Goal: Find specific page/section: Find specific page/section

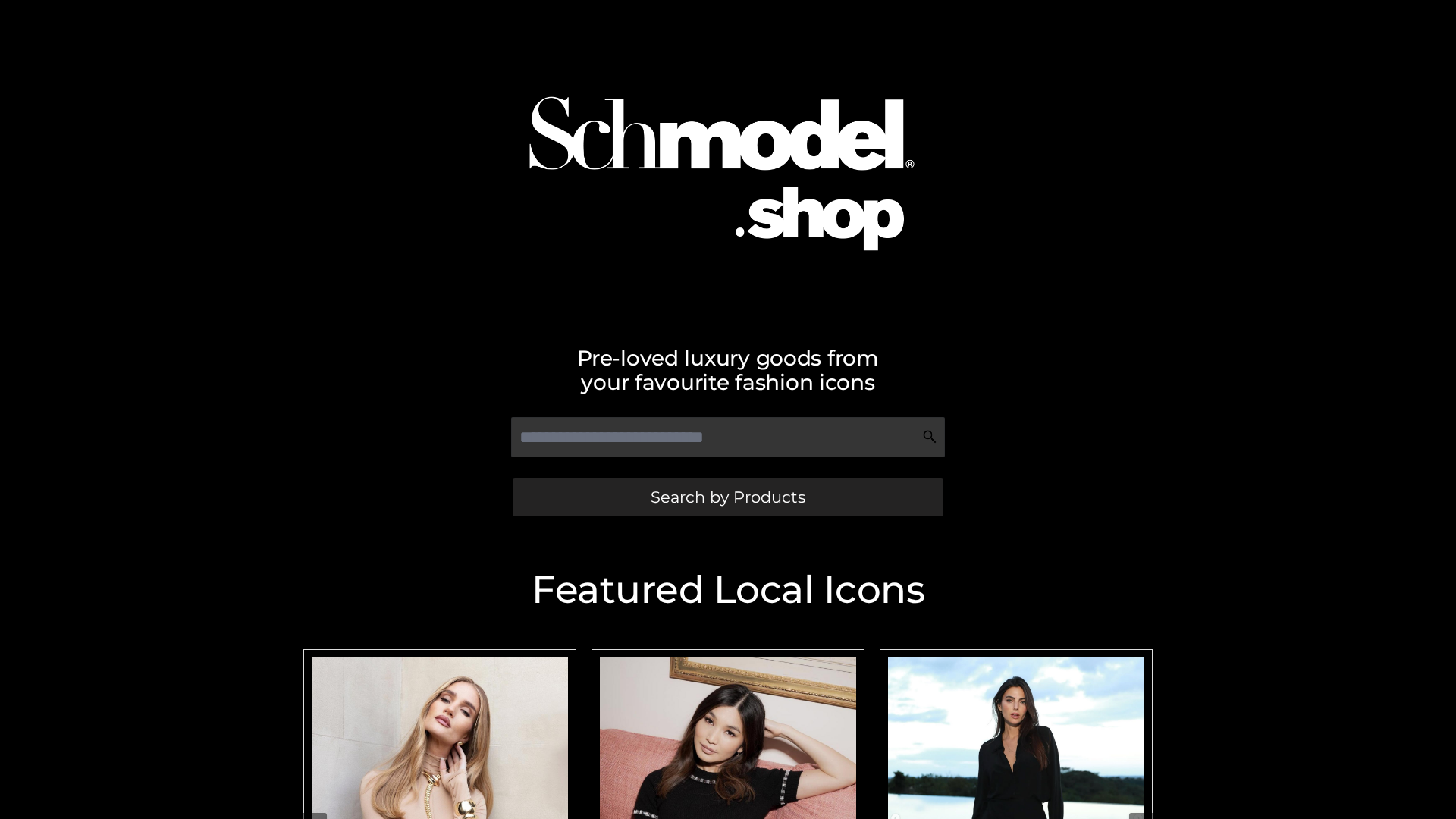
click at [727, 497] on span "Search by Products" at bounding box center [727, 497] width 154 height 16
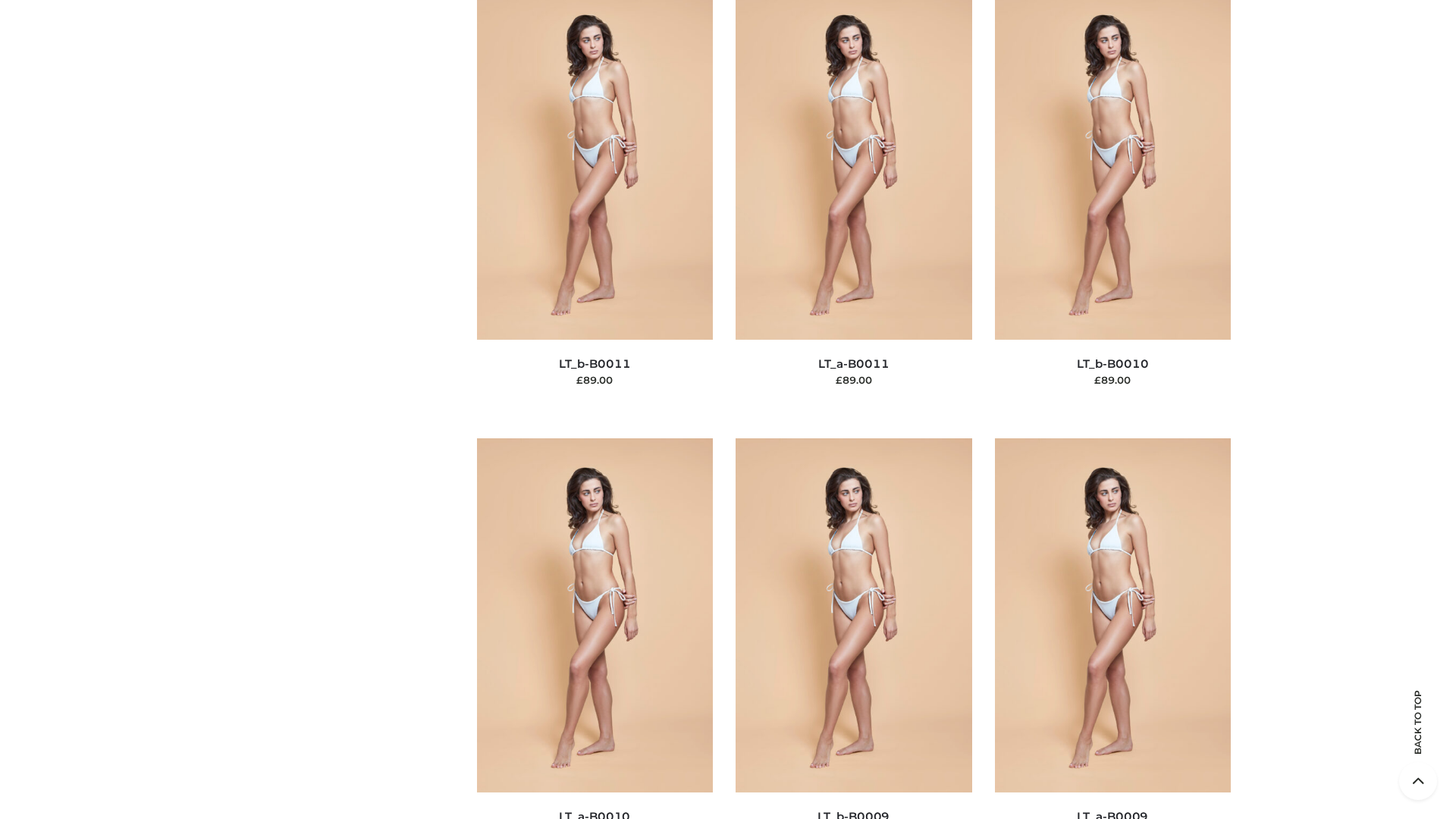
scroll to position [6814, 0]
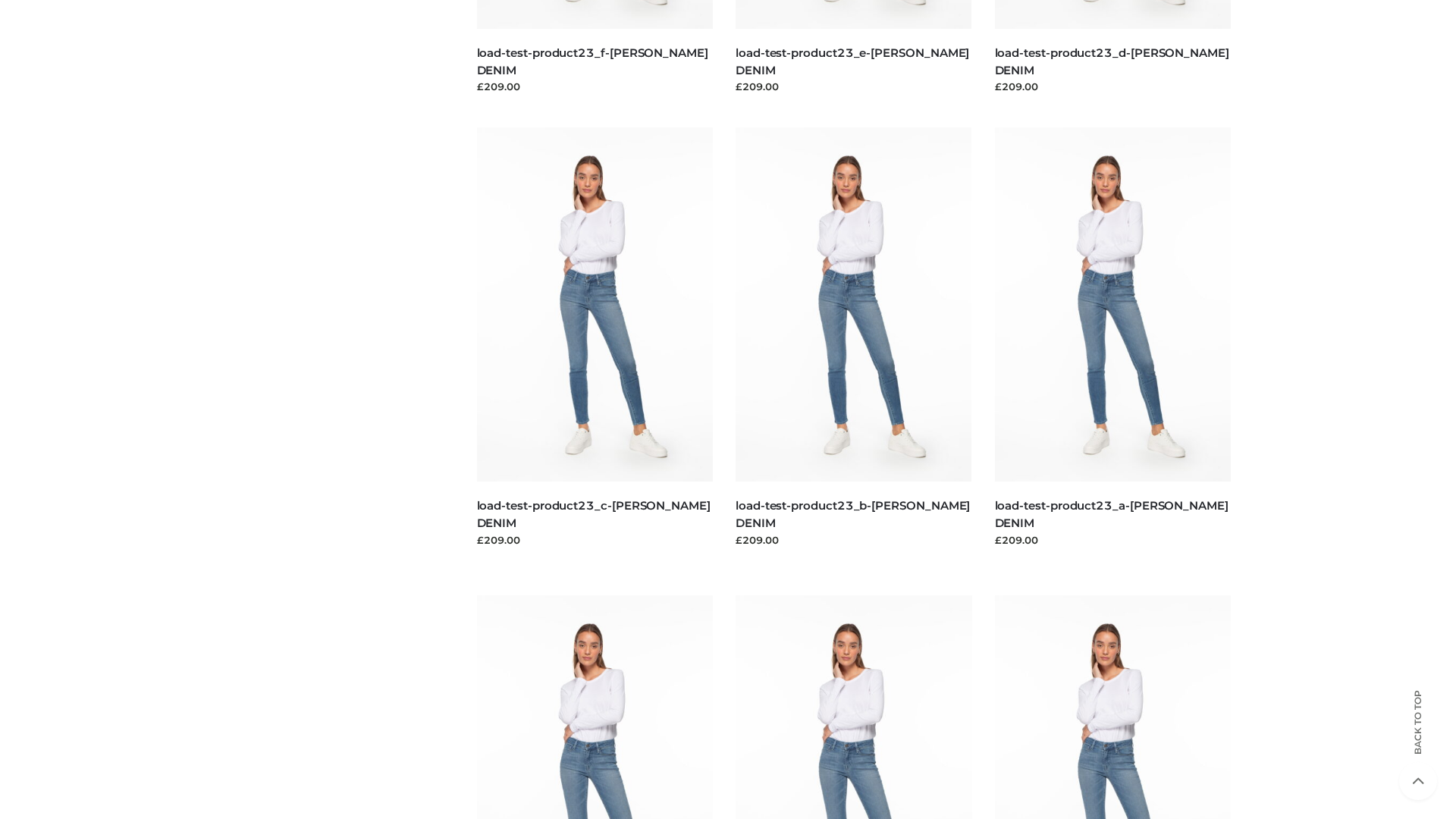
scroll to position [1331, 0]
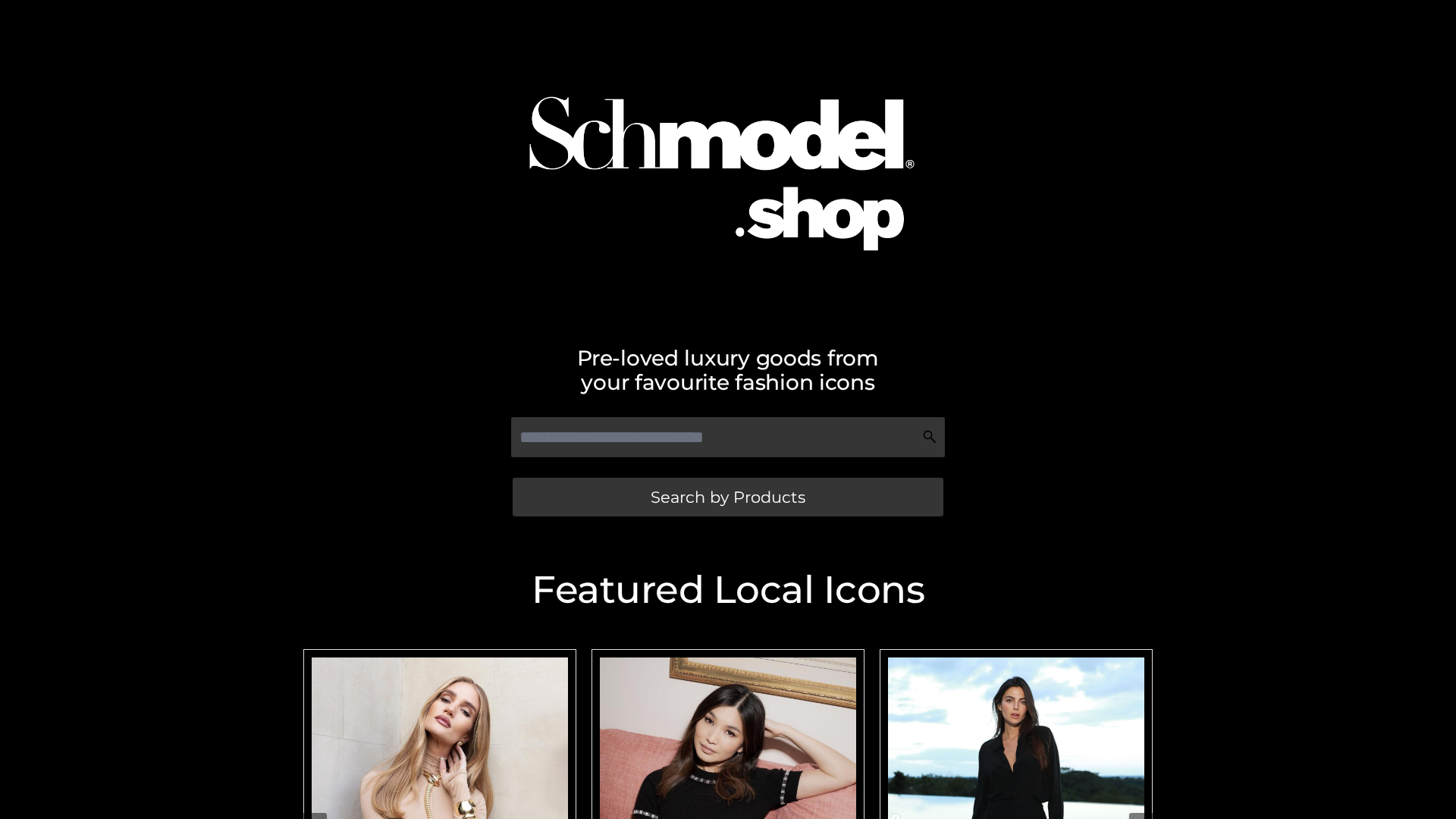
click at [727, 497] on span "Search by Products" at bounding box center [727, 497] width 154 height 16
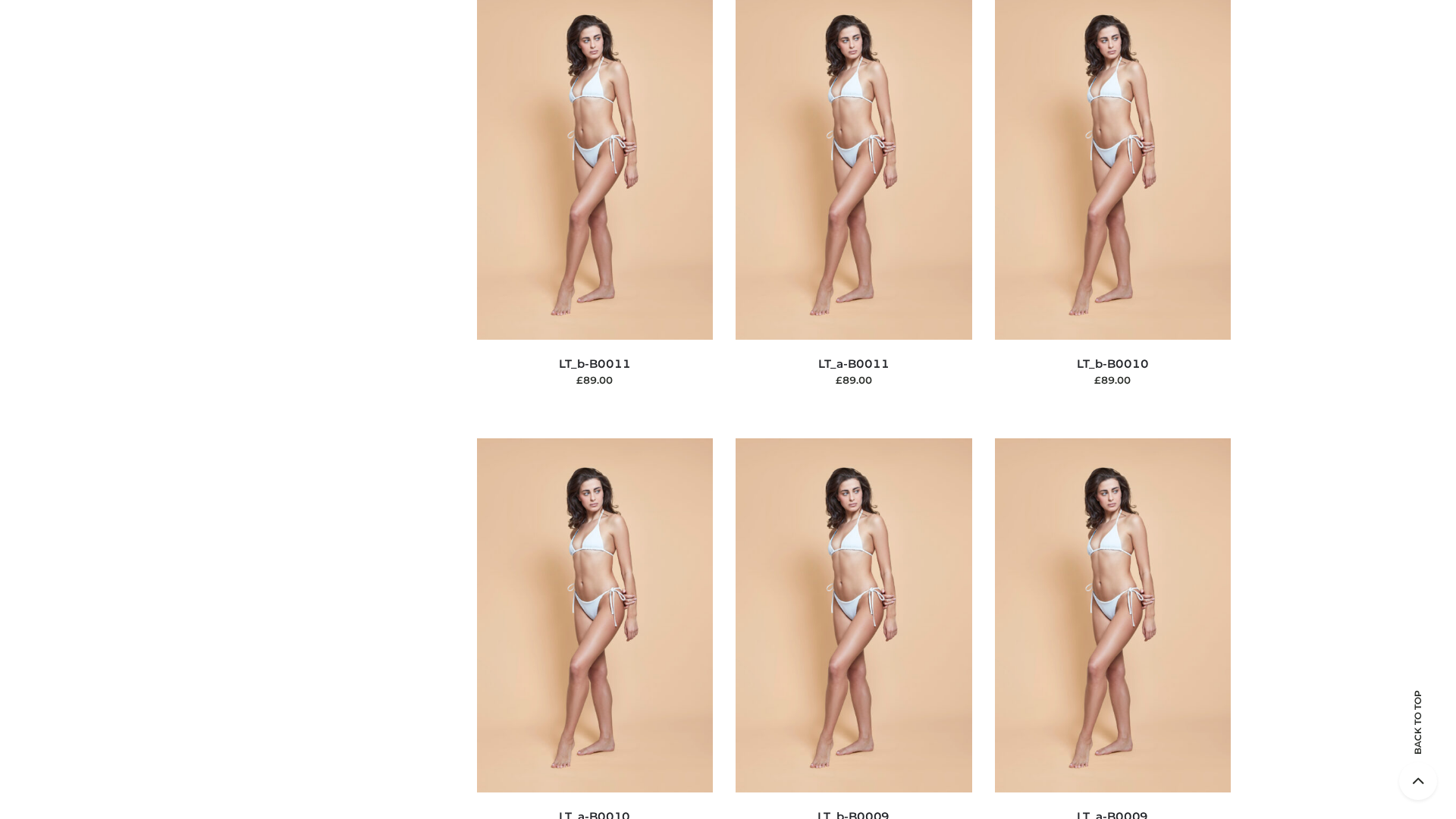
scroll to position [6814, 0]
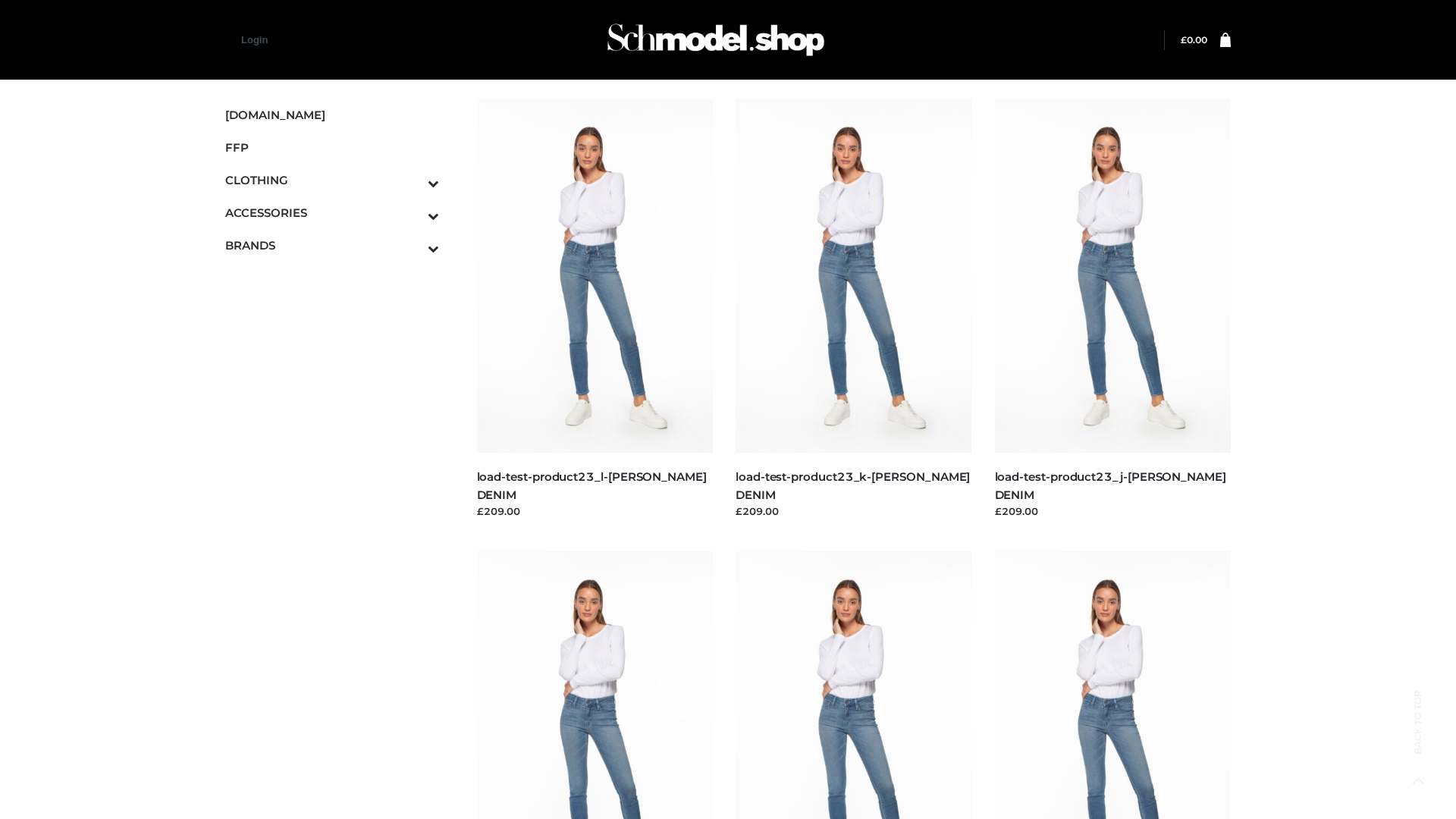
scroll to position [1331, 0]
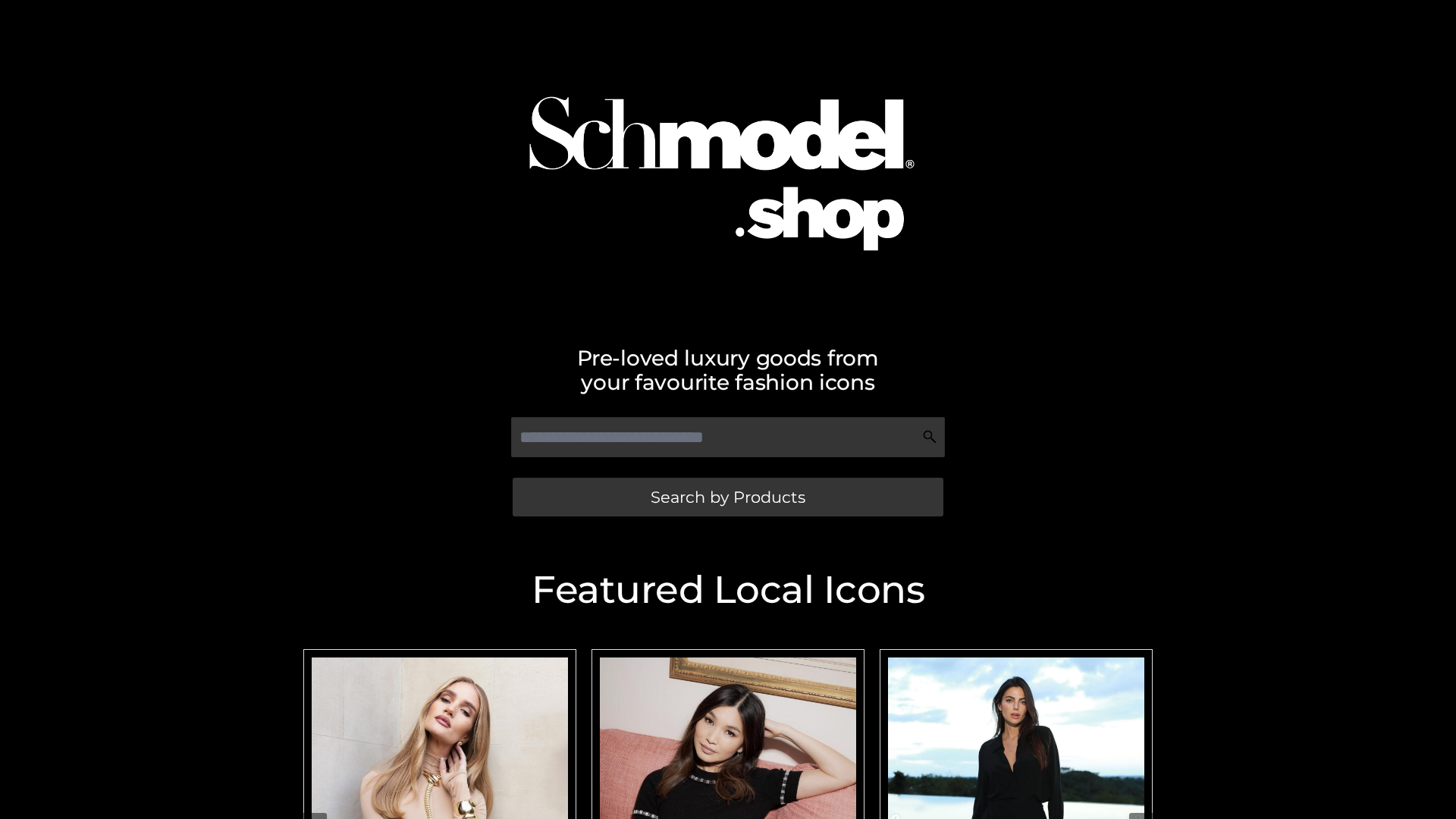
click at [727, 497] on span "Search by Products" at bounding box center [727, 497] width 154 height 16
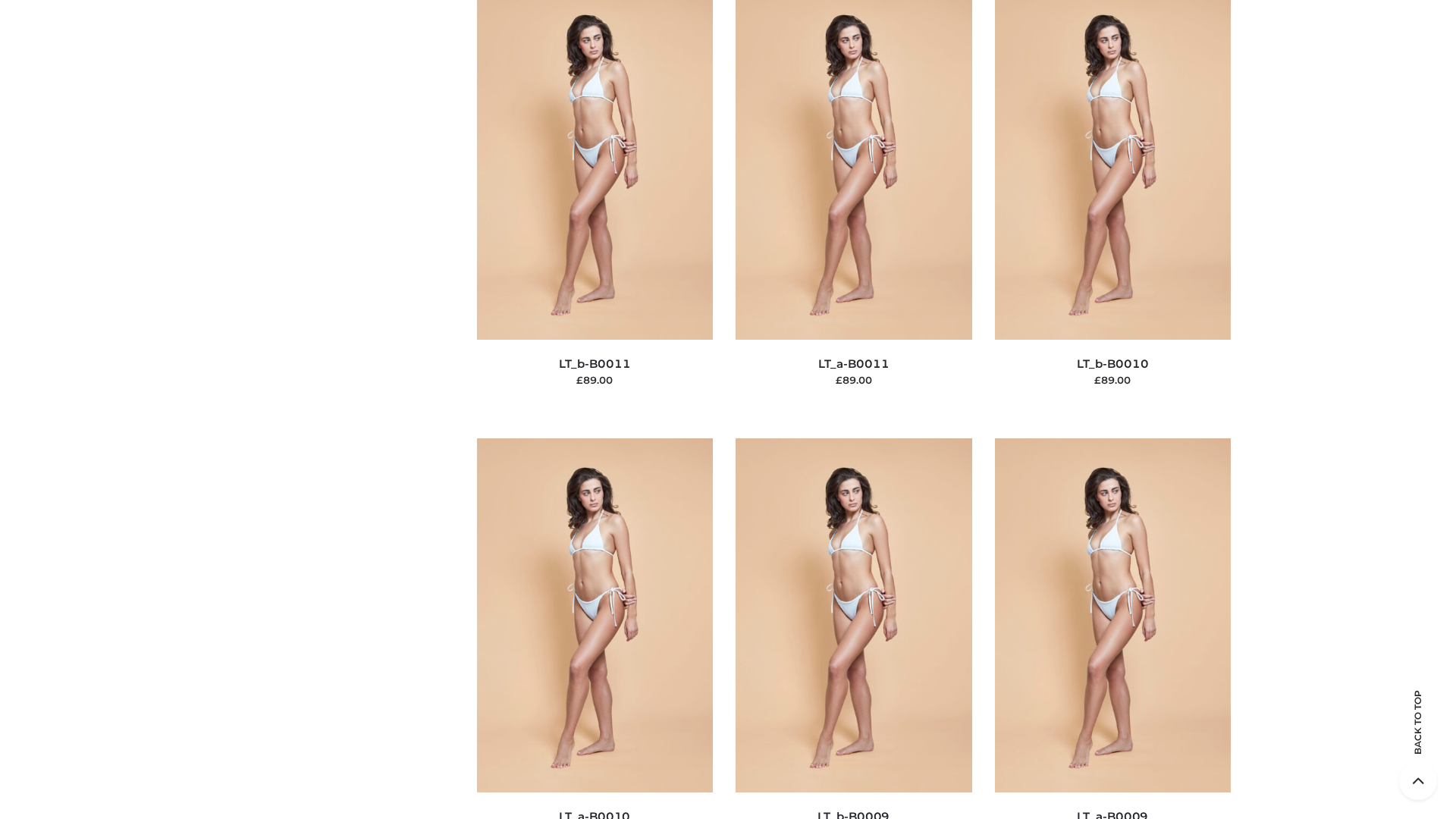
scroll to position [6814, 0]
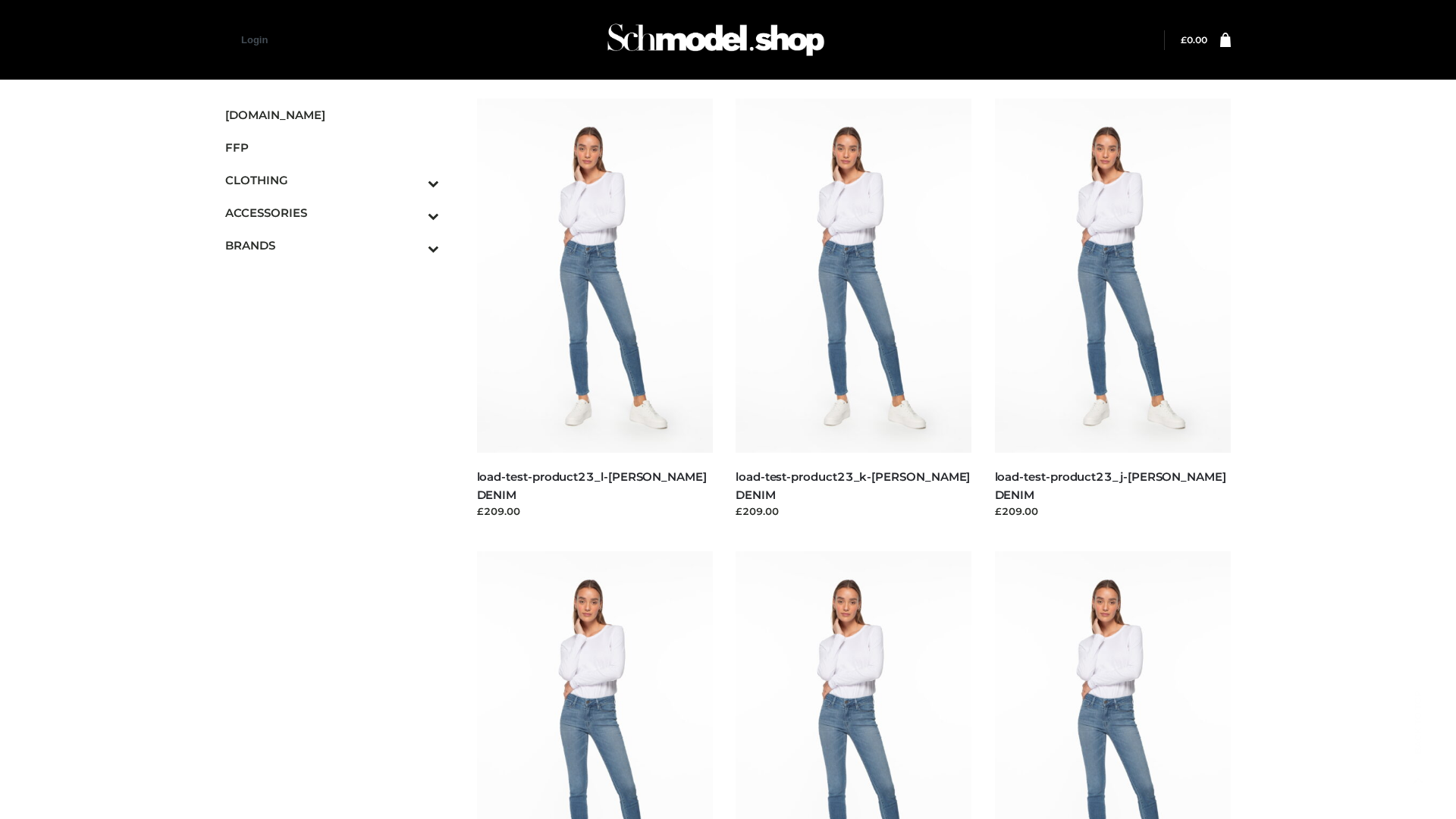
scroll to position [1331, 0]
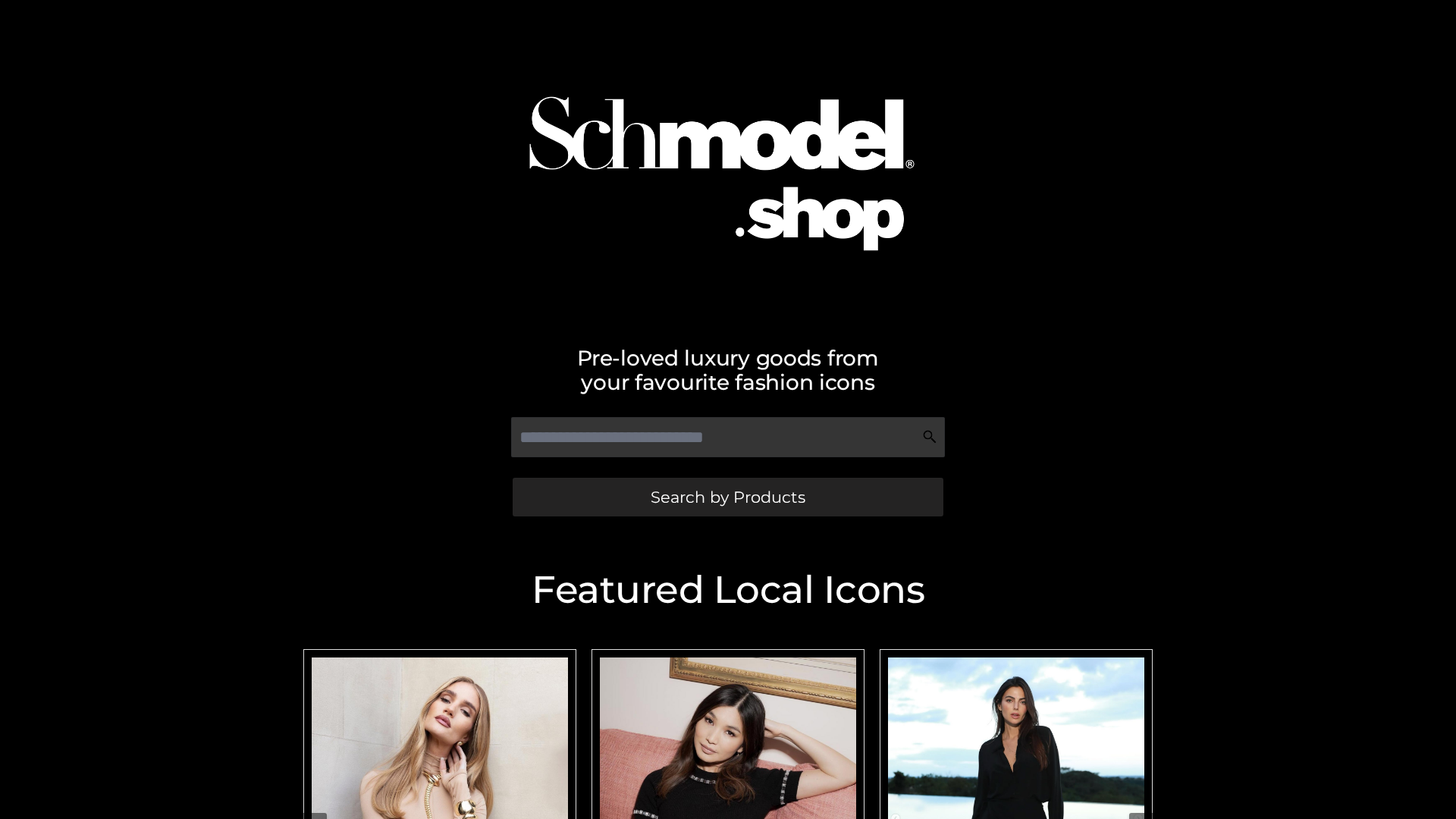
click at [727, 497] on span "Search by Products" at bounding box center [727, 497] width 154 height 16
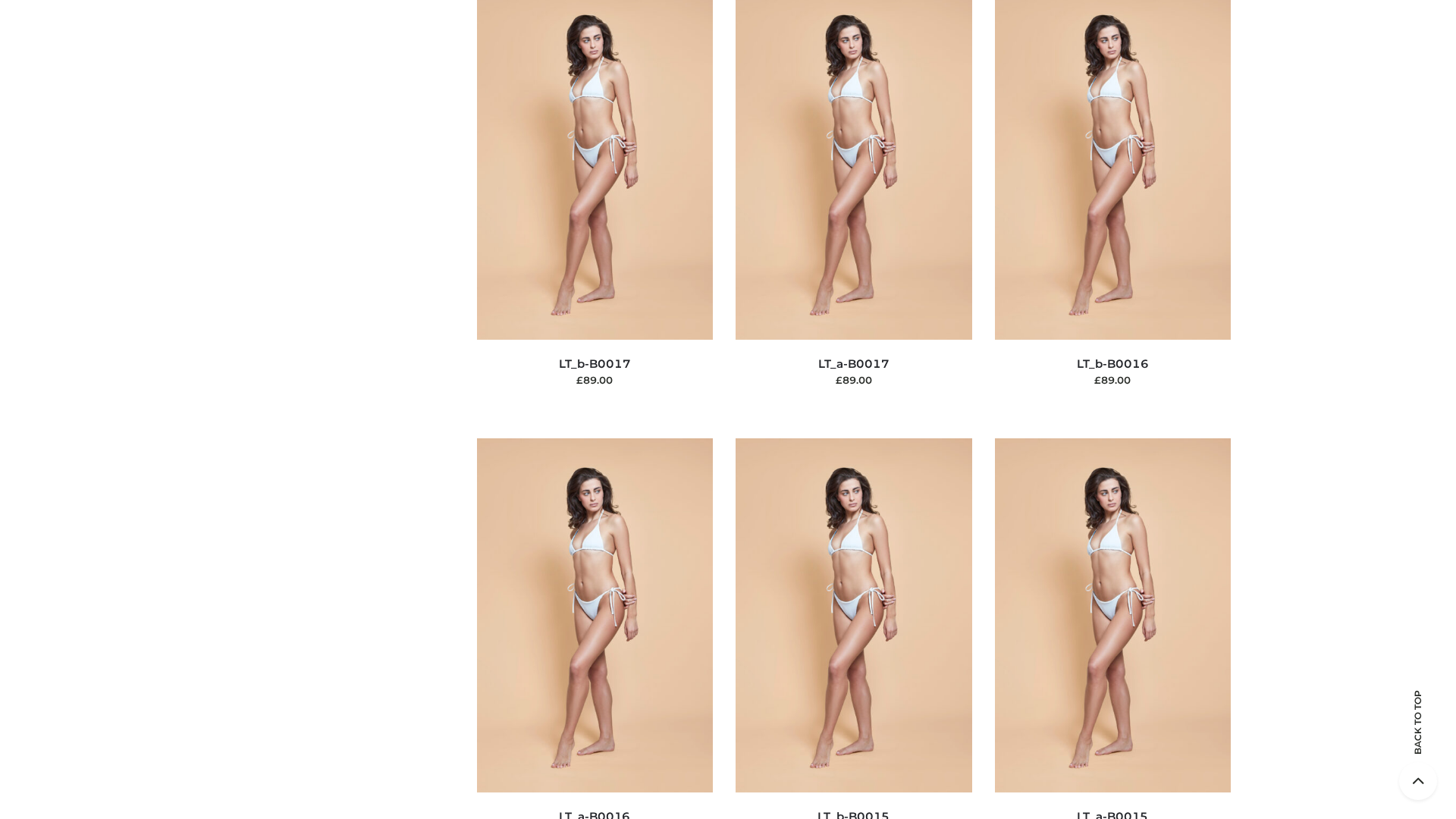
scroll to position [4986, 0]
